Goal: Browse casually: Explore the website without a specific task or goal

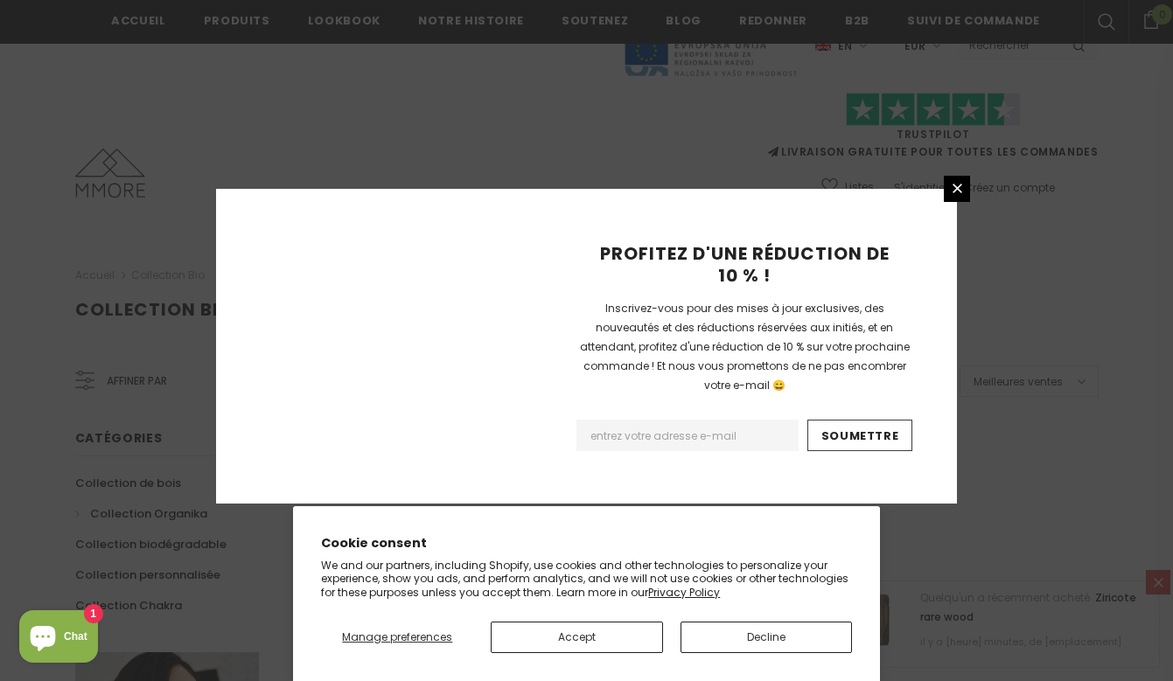
scroll to position [1154, 0]
